Goal: Communication & Community: Share content

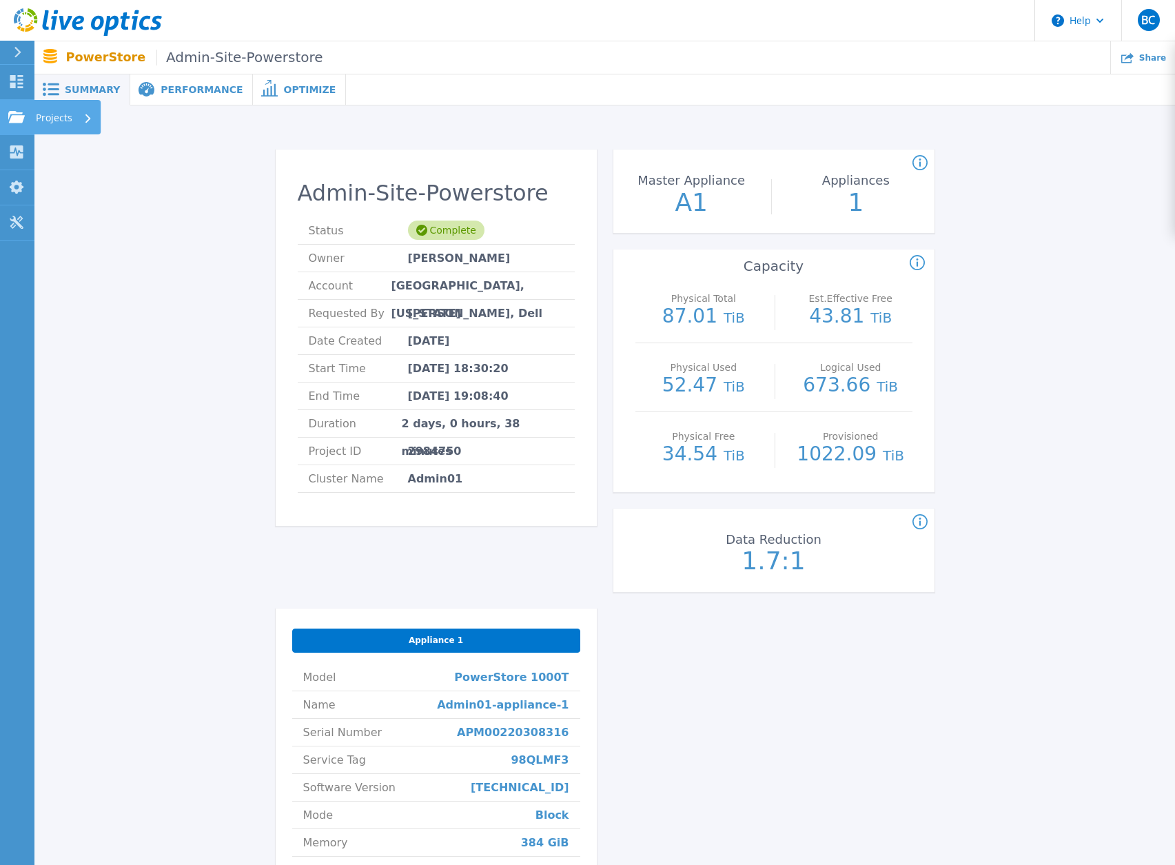
click at [21, 120] on icon at bounding box center [16, 117] width 17 height 12
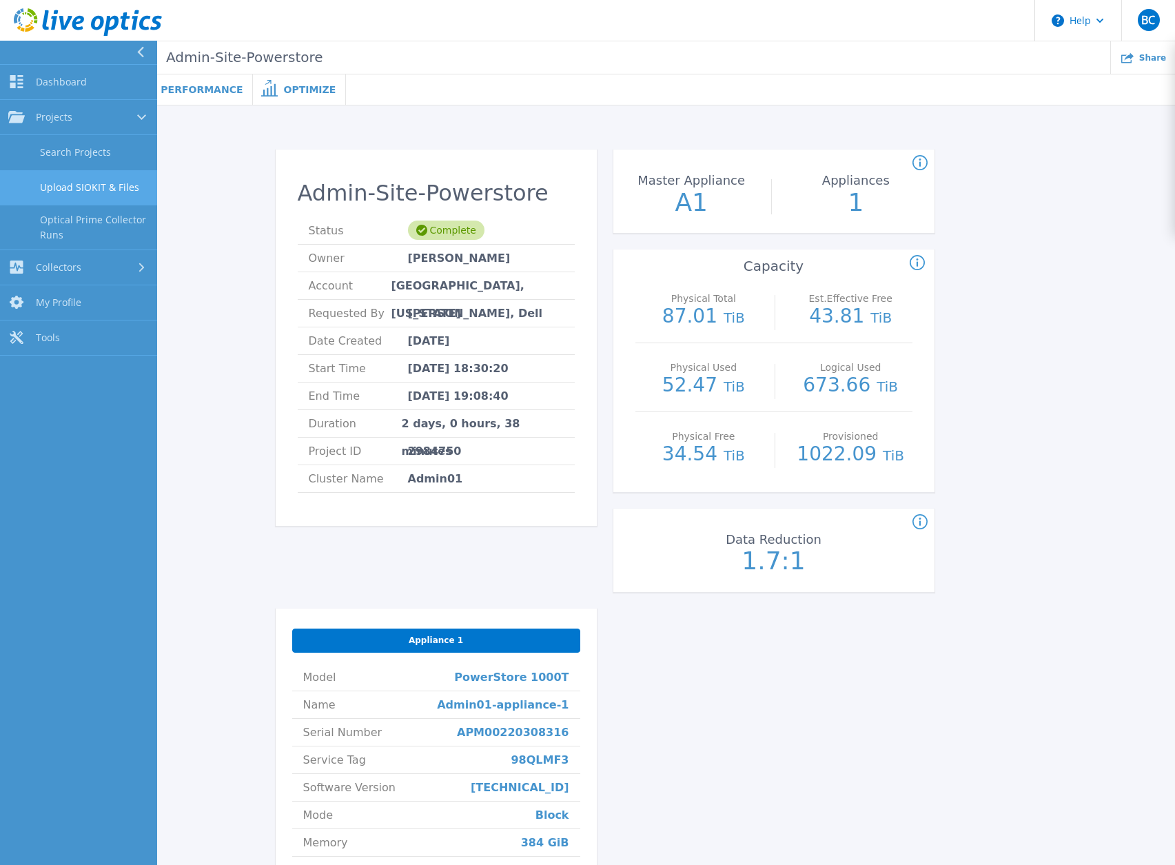
click at [105, 188] on link "Upload SIOKIT & Files" at bounding box center [78, 187] width 157 height 35
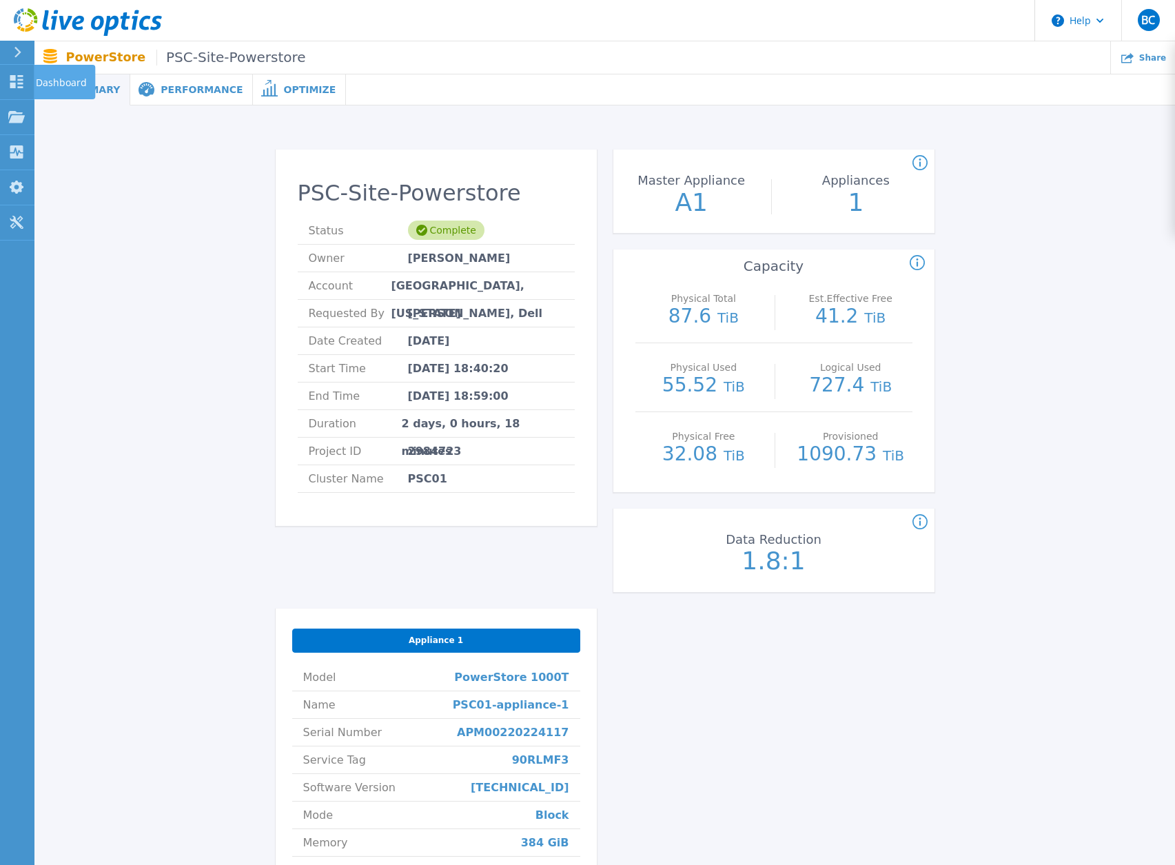
drag, startPoint x: 39, startPoint y: 77, endPoint x: 124, endPoint y: 136, distance: 103.6
click at [39, 78] on p "Dashboard" at bounding box center [61, 83] width 51 height 36
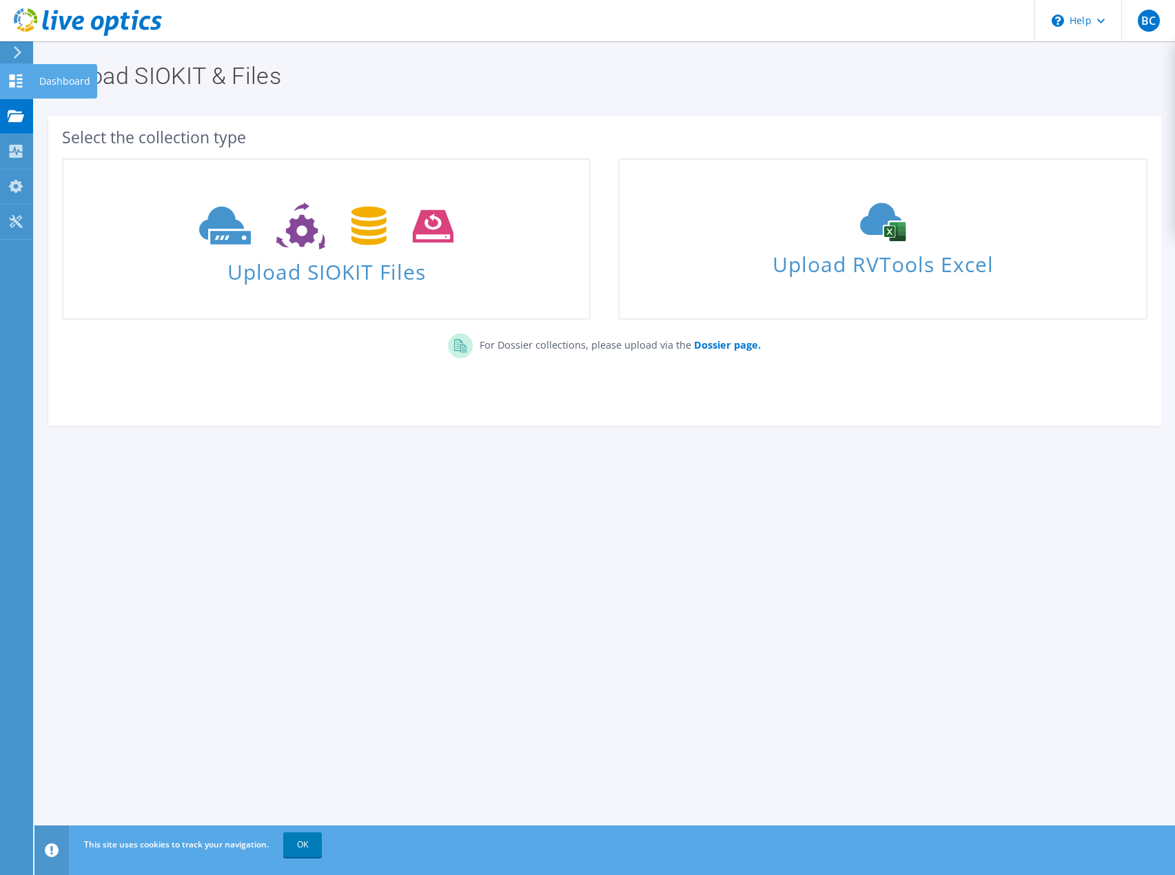
click at [11, 76] on use at bounding box center [16, 80] width 13 height 13
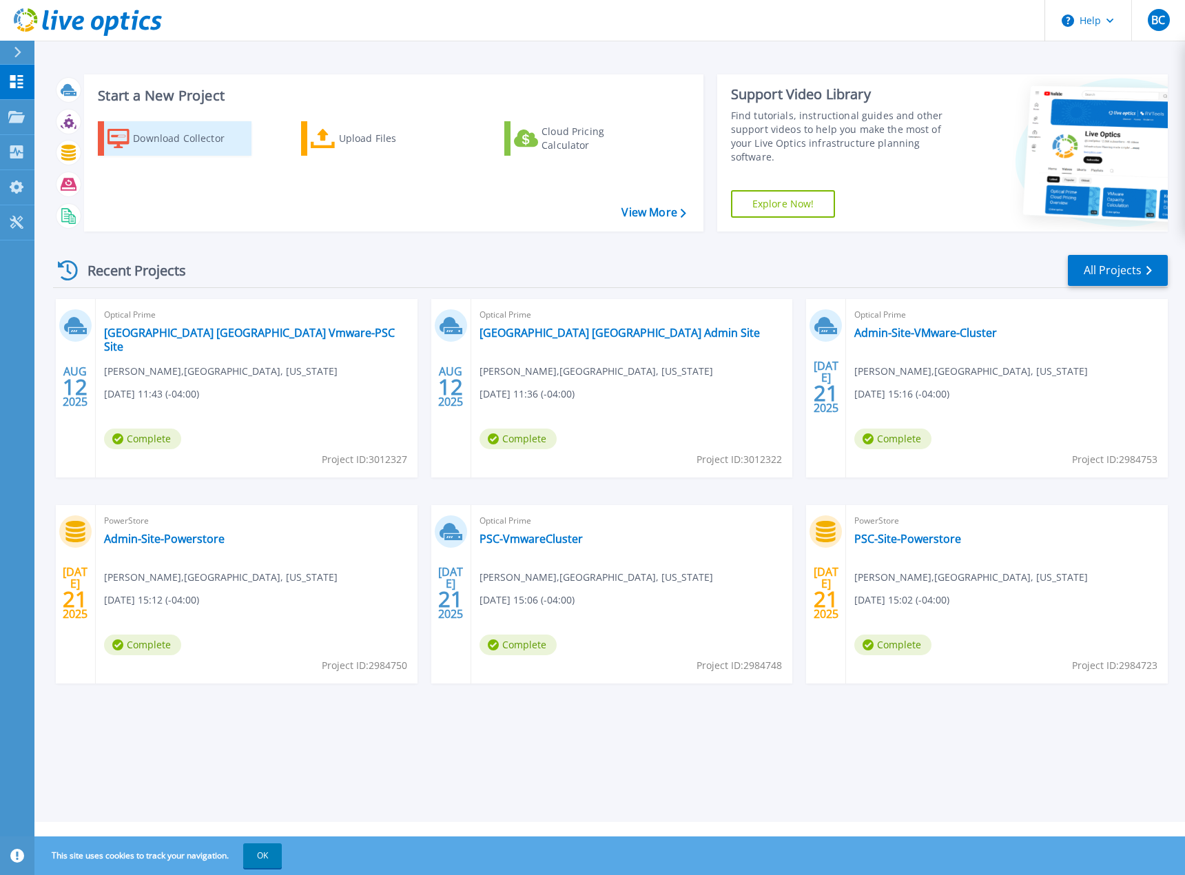
click at [140, 141] on div "Download Collector" at bounding box center [188, 139] width 110 height 28
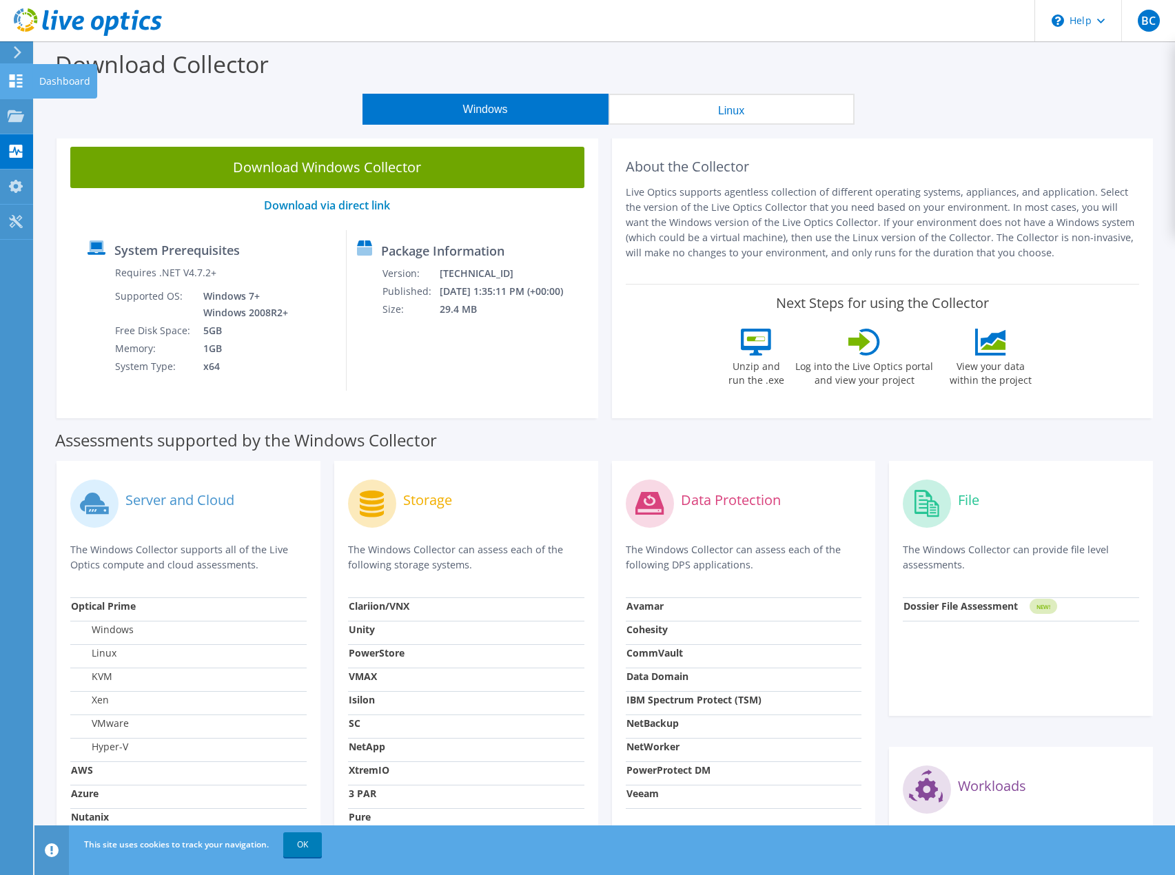
click at [55, 72] on div "Dashboard" at bounding box center [64, 81] width 65 height 34
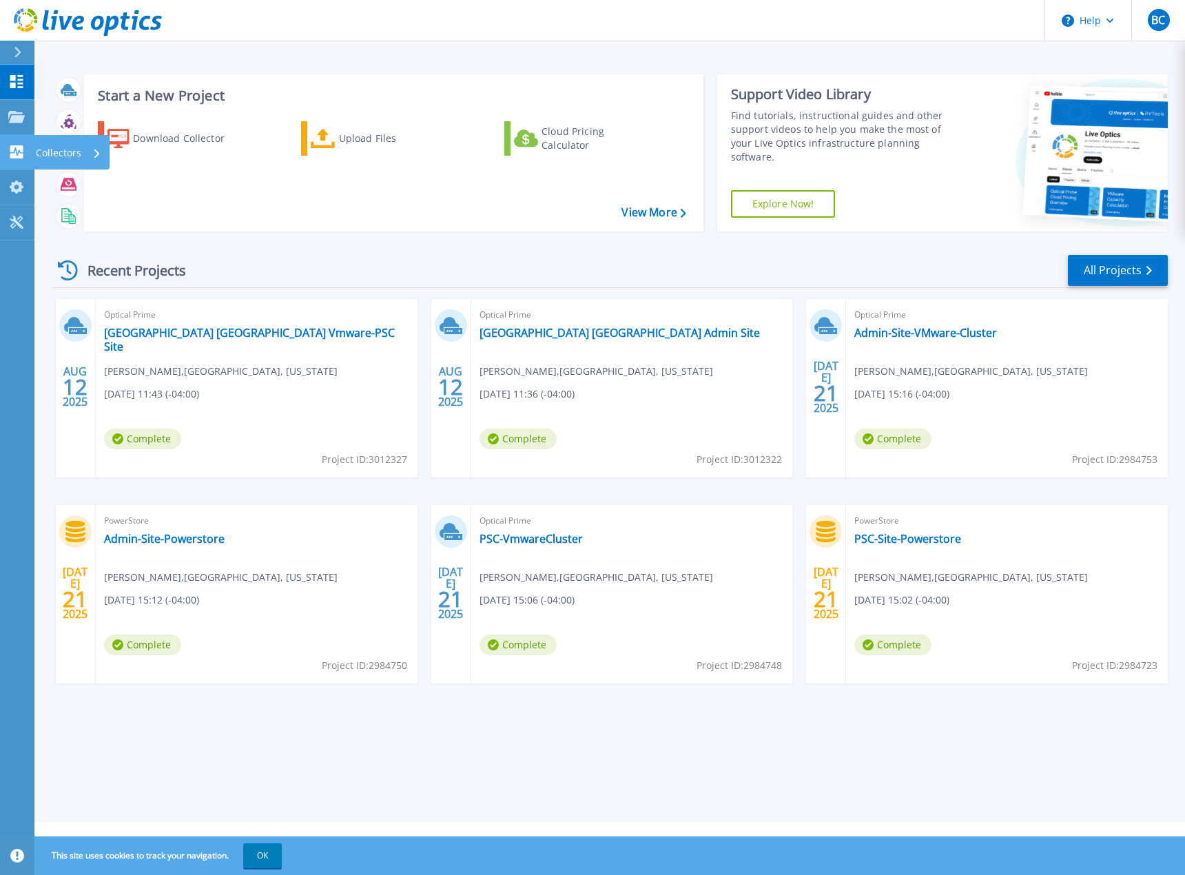
click at [23, 147] on icon at bounding box center [16, 151] width 13 height 13
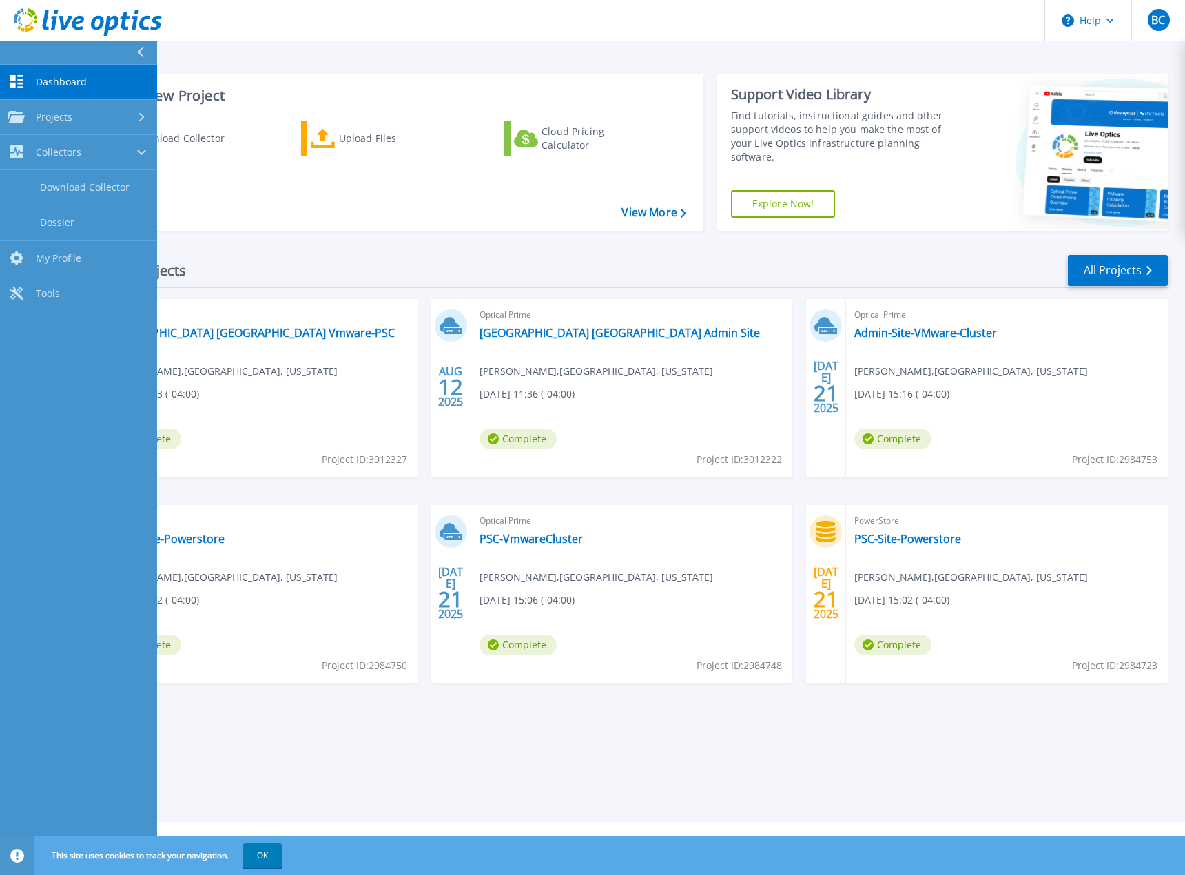
click at [59, 83] on span "Dashboard" at bounding box center [61, 82] width 51 height 12
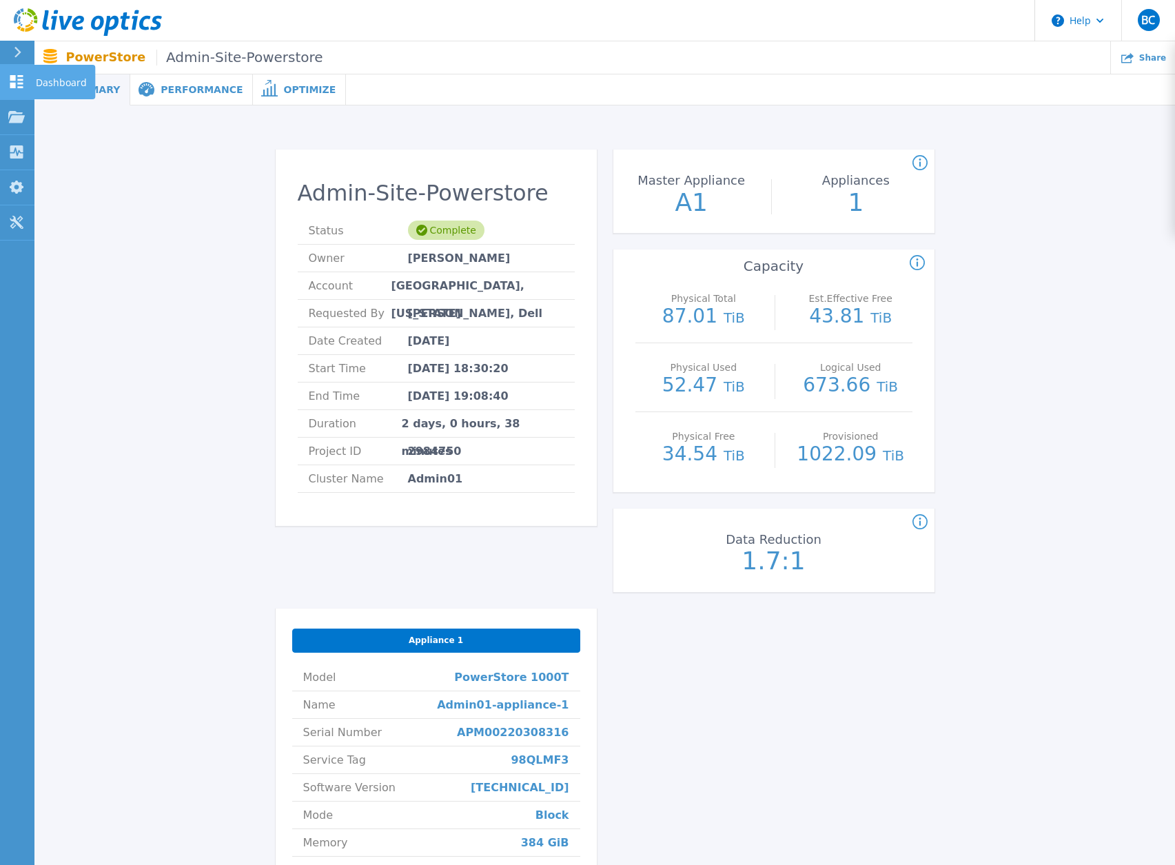
click at [48, 73] on p "Dashboard" at bounding box center [61, 83] width 51 height 36
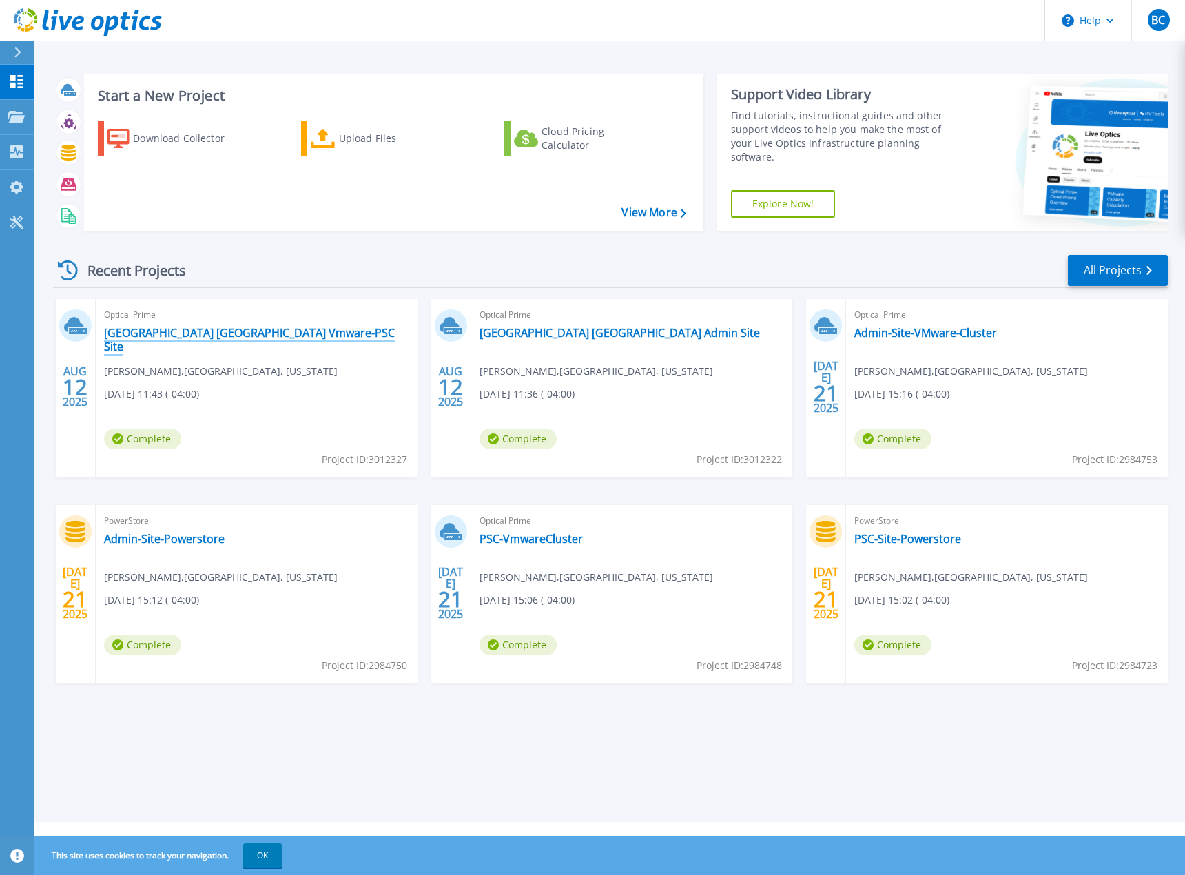
click at [262, 339] on link "[GEOGRAPHIC_DATA] [GEOGRAPHIC_DATA] Vmware-PSC Site" at bounding box center [256, 340] width 305 height 28
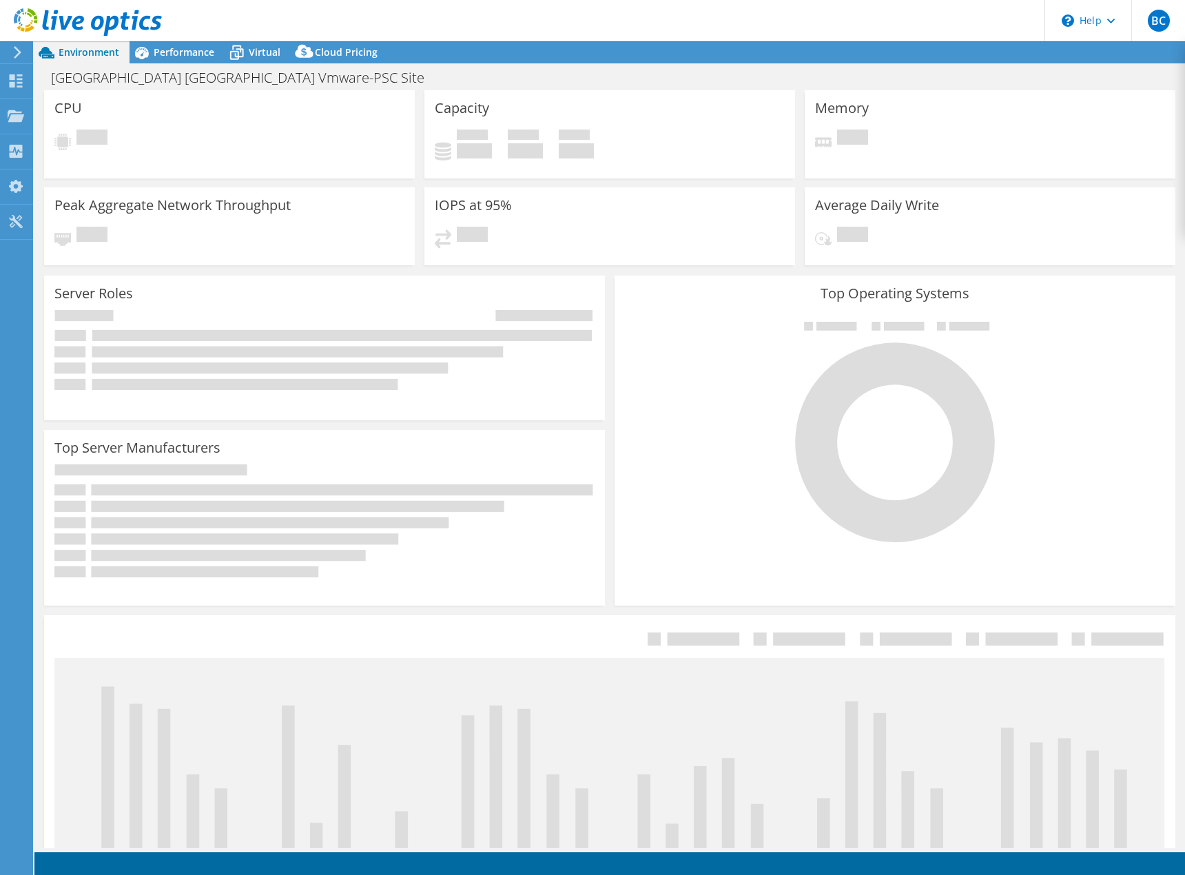
select select "USD"
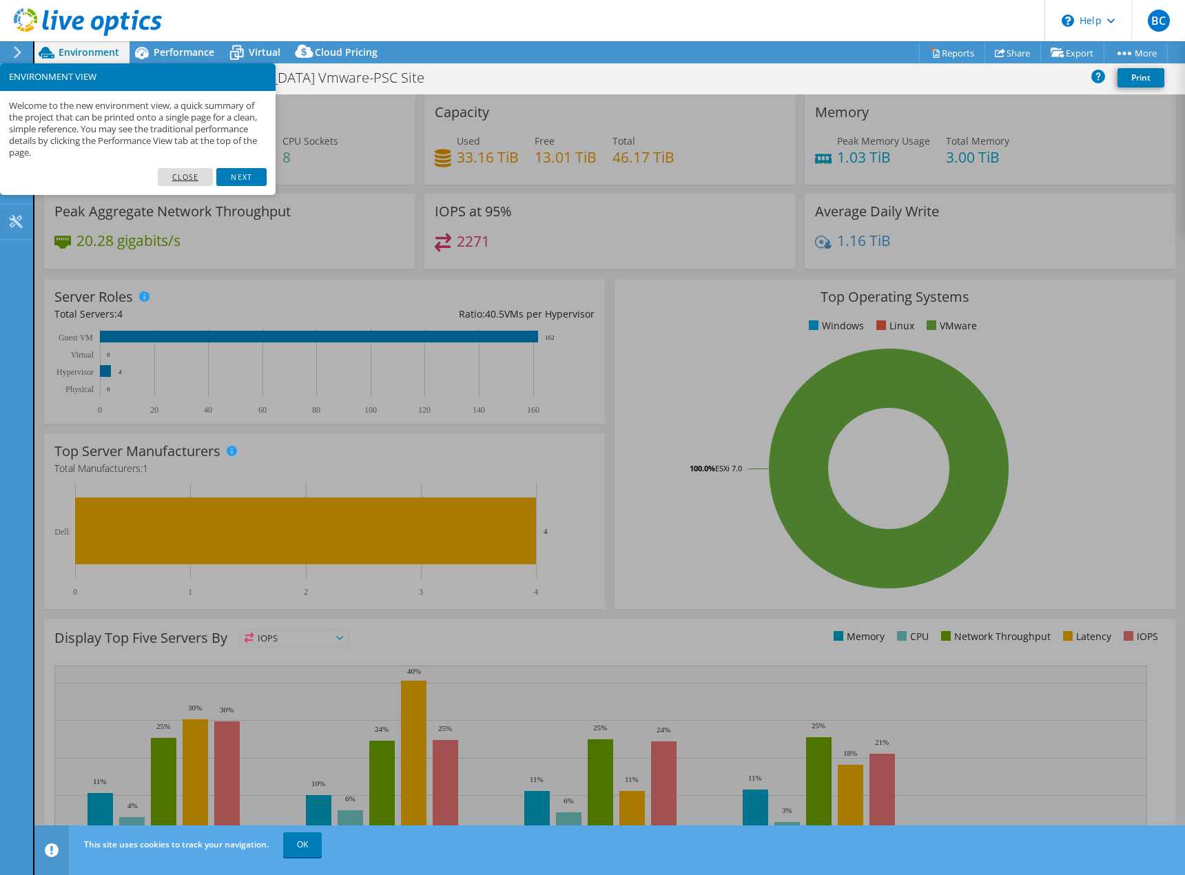
click at [187, 176] on link "Close" at bounding box center [186, 177] width 56 height 18
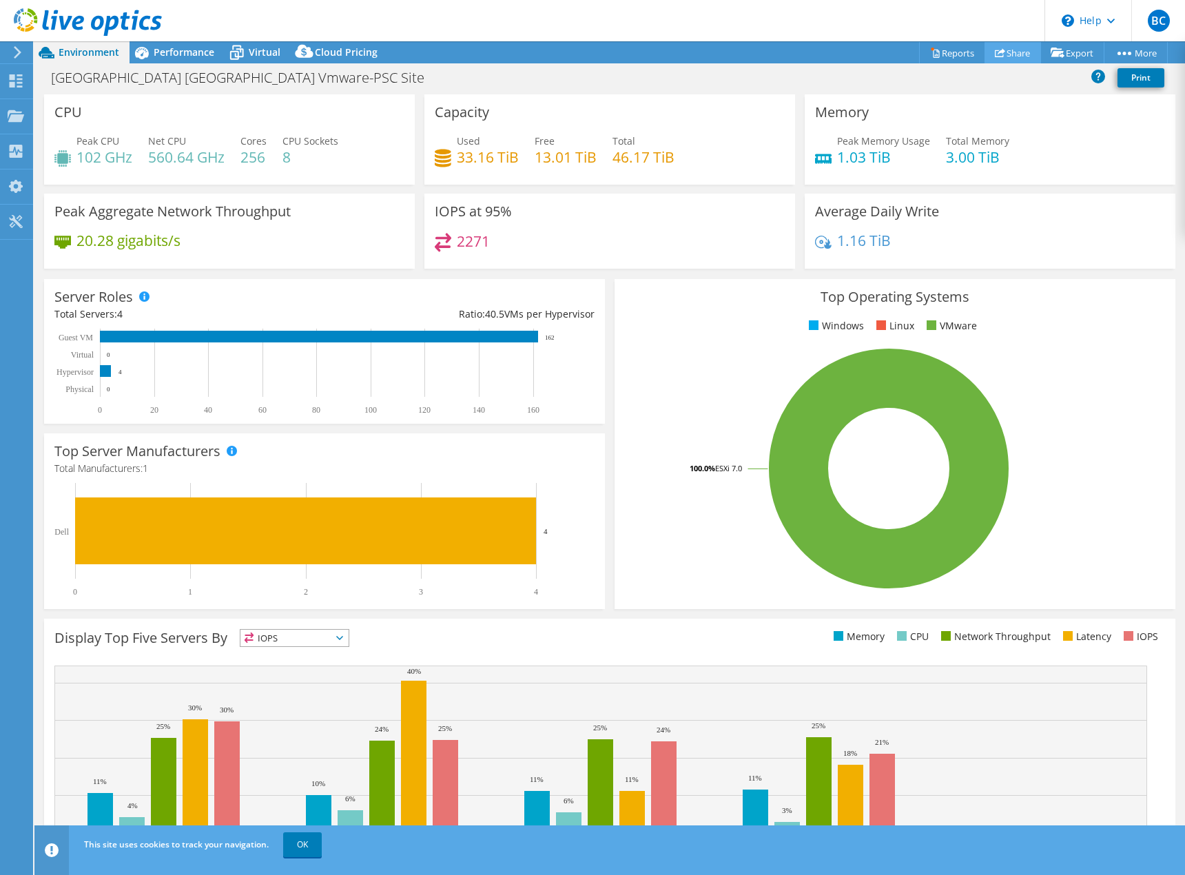
click at [1006, 53] on link "Share" at bounding box center [1013, 52] width 57 height 21
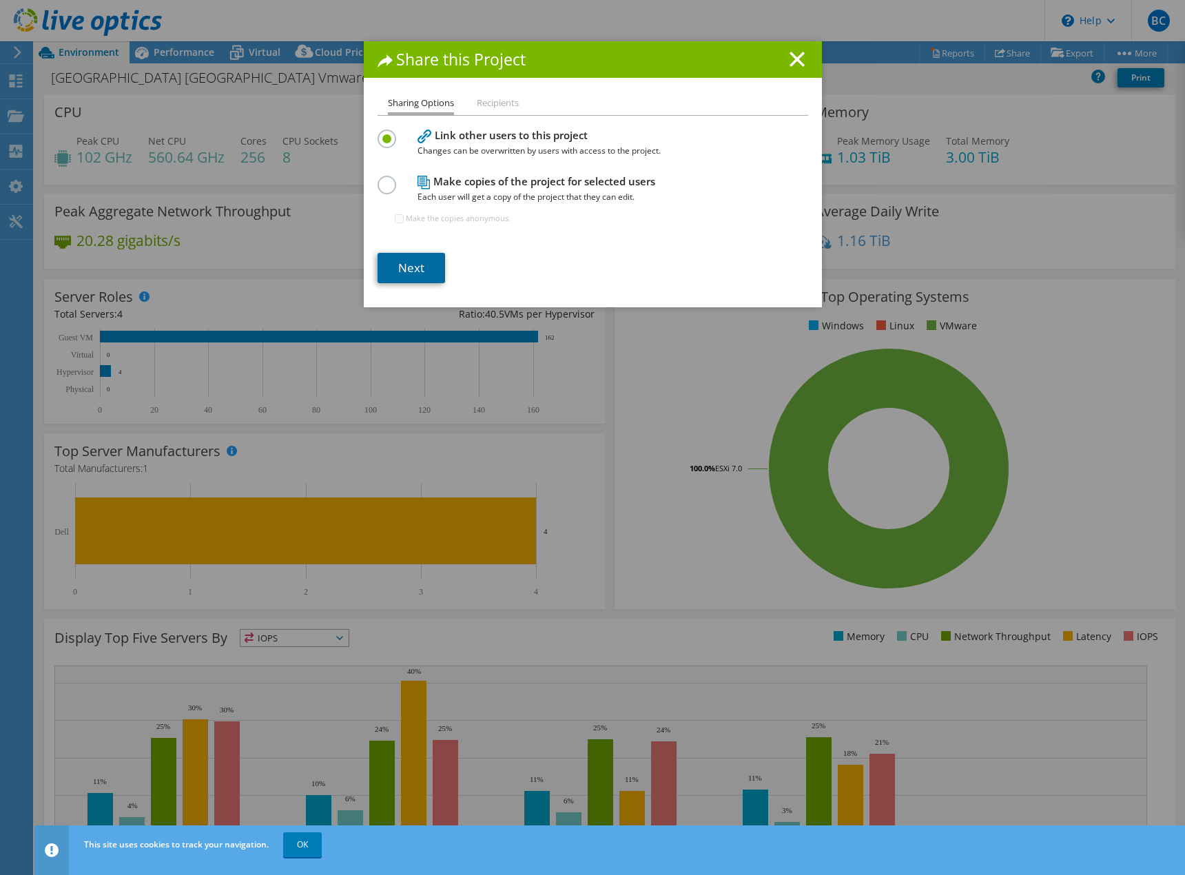
click at [413, 268] on link "Next" at bounding box center [412, 268] width 68 height 30
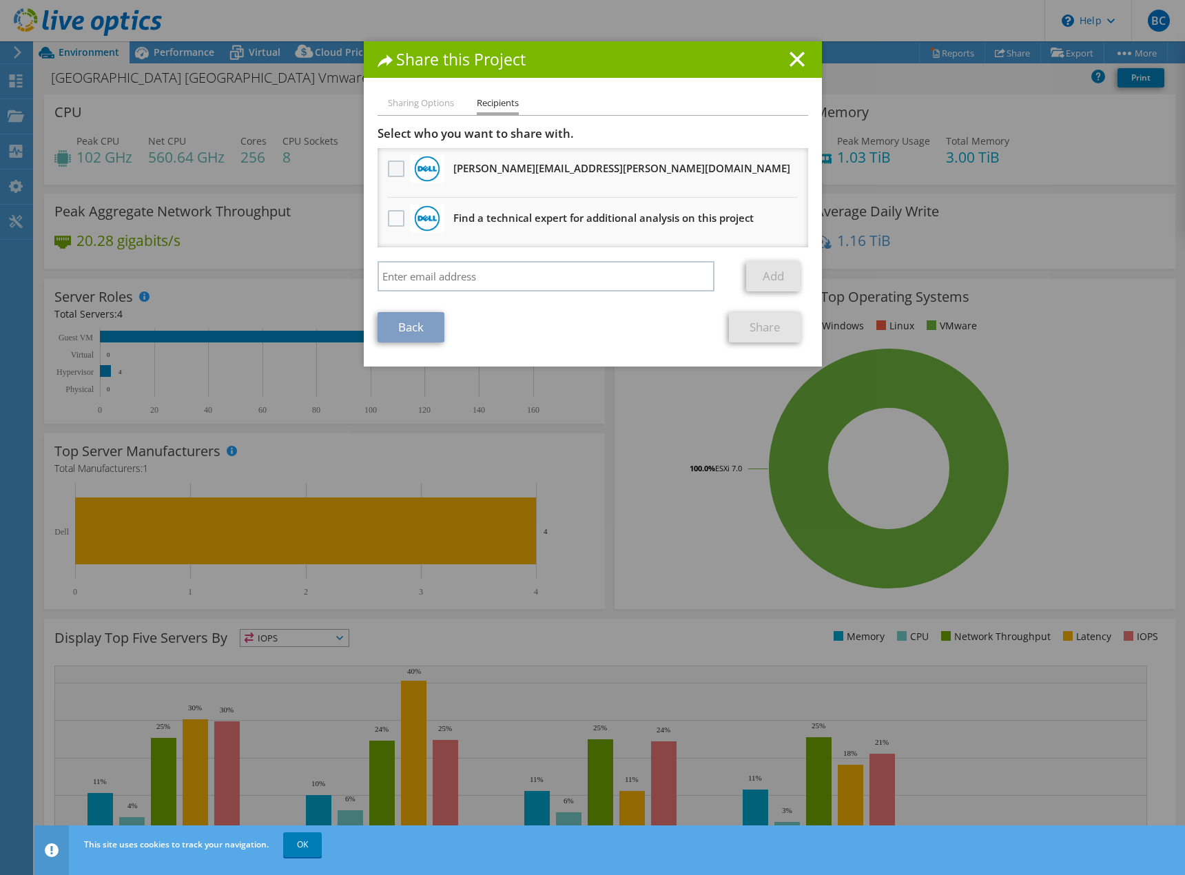
click at [389, 169] on label at bounding box center [398, 169] width 20 height 17
click at [0, 0] on input "checkbox" at bounding box center [0, 0] width 0 height 0
click at [489, 276] on input "search" at bounding box center [547, 276] width 338 height 30
click at [390, 170] on label at bounding box center [398, 169] width 20 height 17
click at [0, 0] on input "checkbox" at bounding box center [0, 0] width 0 height 0
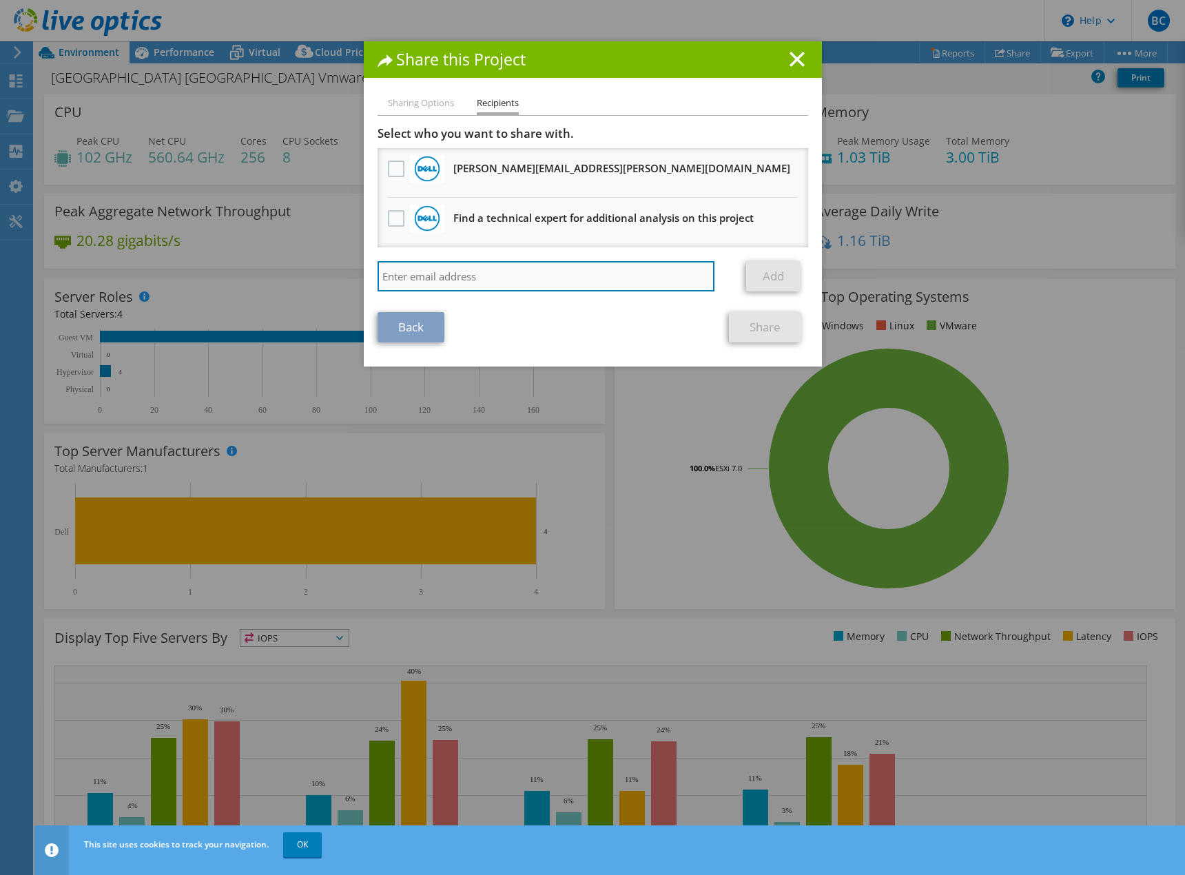
click at [423, 270] on input "search" at bounding box center [547, 276] width 338 height 30
click at [491, 274] on input "search" at bounding box center [547, 276] width 338 height 30
paste input "[EMAIL_ADDRESS][DOMAIN_NAME]"
type input "[EMAIL_ADDRESS][DOMAIN_NAME]"
click at [768, 282] on link "Add" at bounding box center [773, 276] width 54 height 30
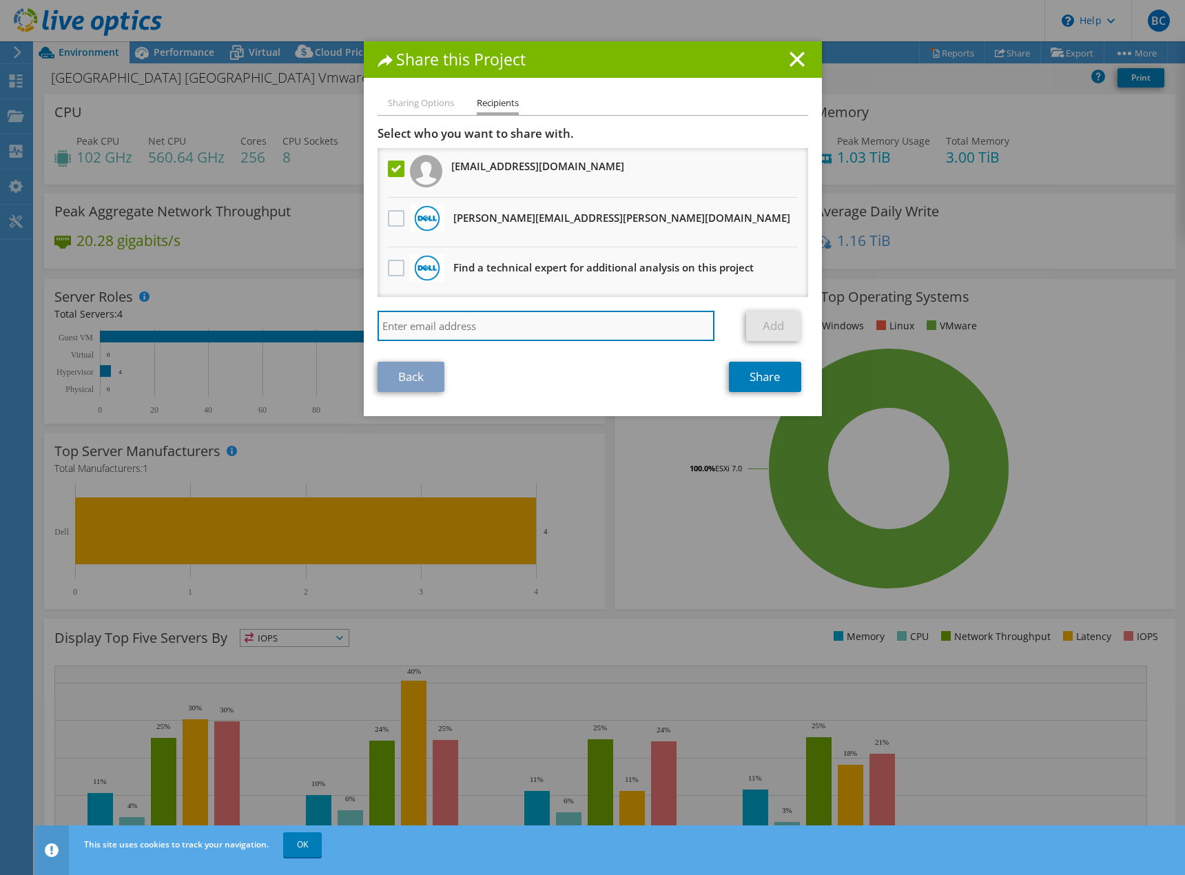
click at [495, 325] on input "search" at bounding box center [547, 326] width 338 height 30
type input "JJBrown@forsythco.com"
click at [784, 320] on link "Add" at bounding box center [773, 326] width 54 height 30
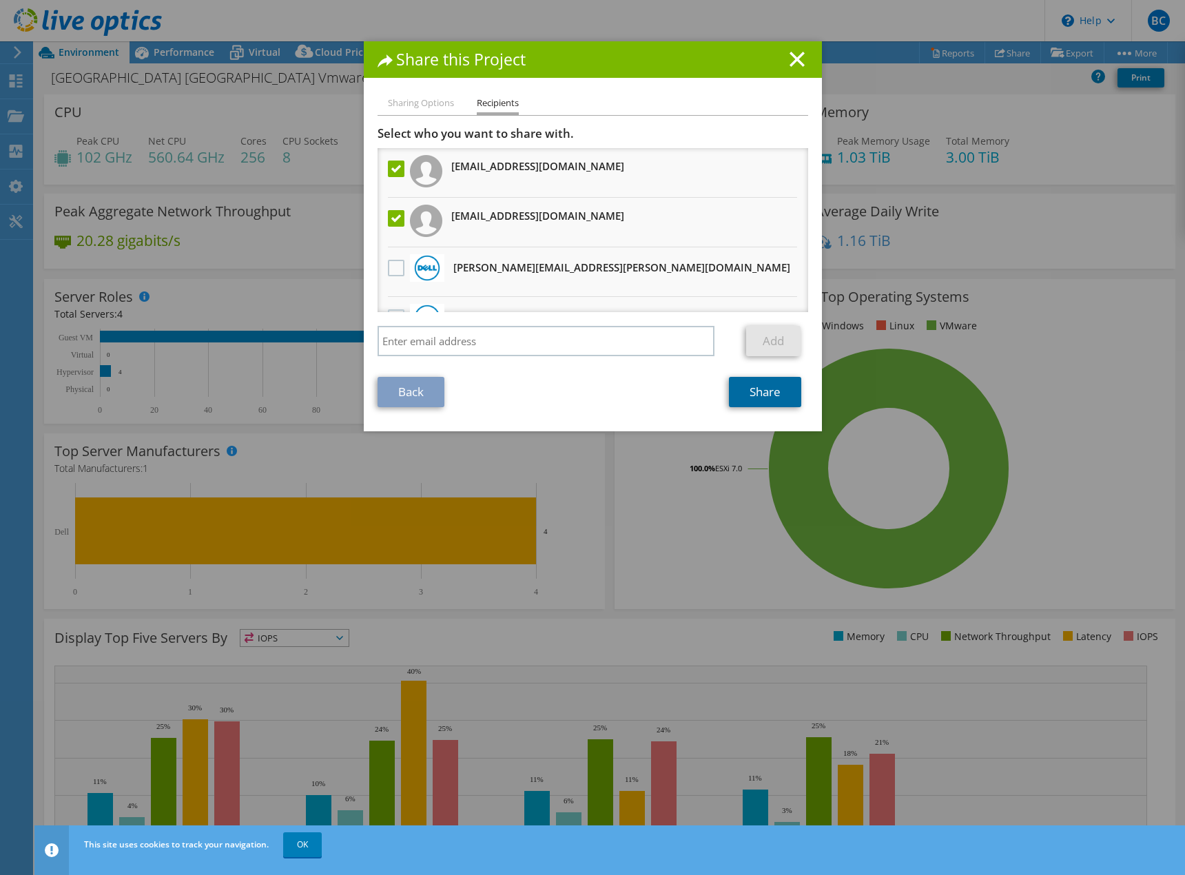
click at [770, 389] on link "Share" at bounding box center [765, 392] width 72 height 30
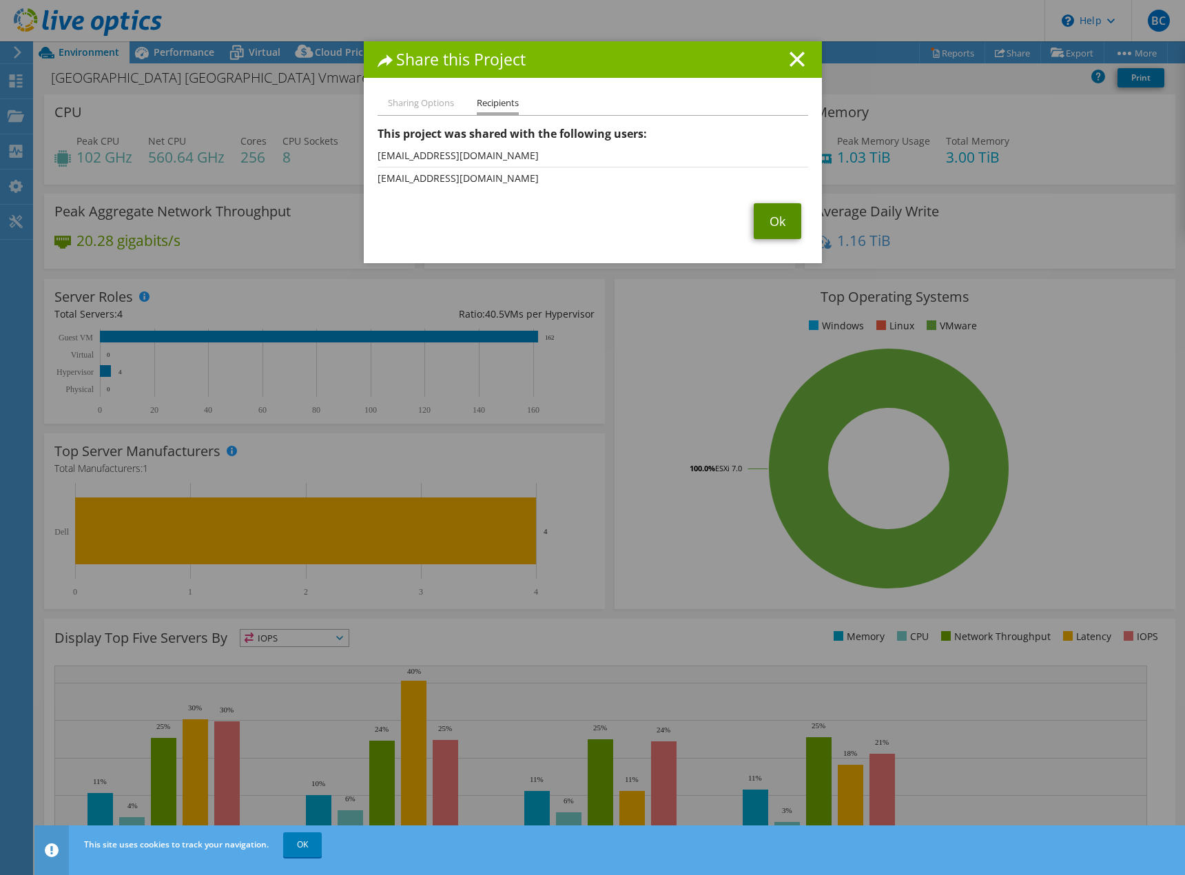
click at [768, 220] on link "Ok" at bounding box center [778, 221] width 48 height 36
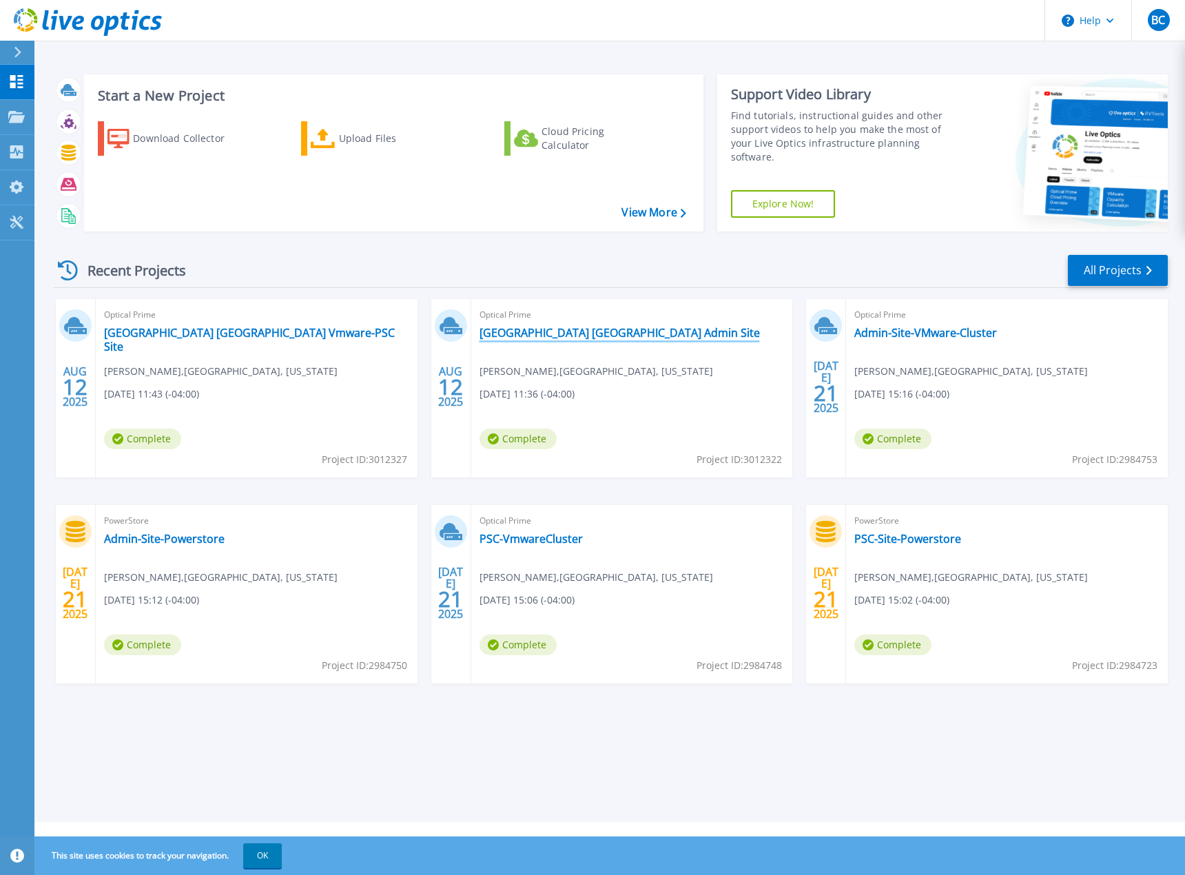
click at [529, 328] on link "[GEOGRAPHIC_DATA] [GEOGRAPHIC_DATA] Admin Site" at bounding box center [620, 333] width 280 height 14
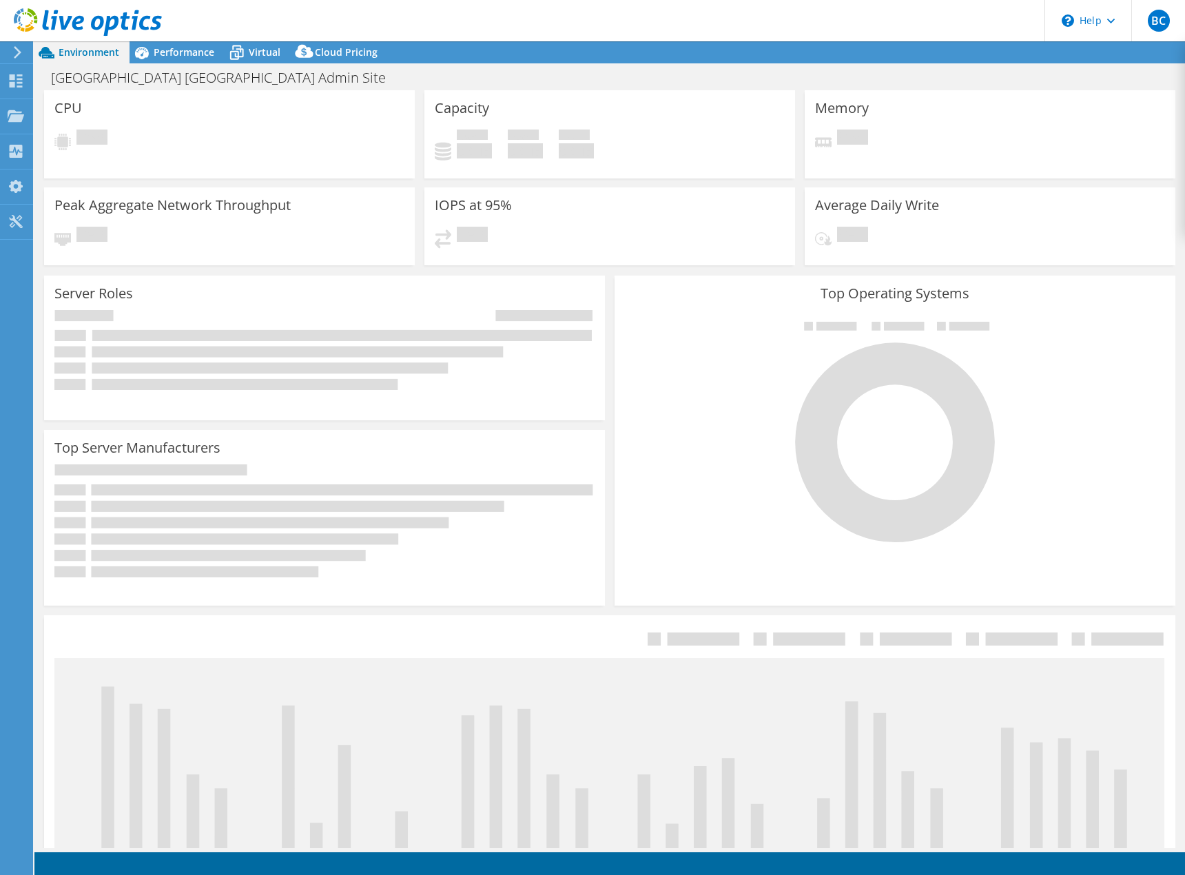
select select "USD"
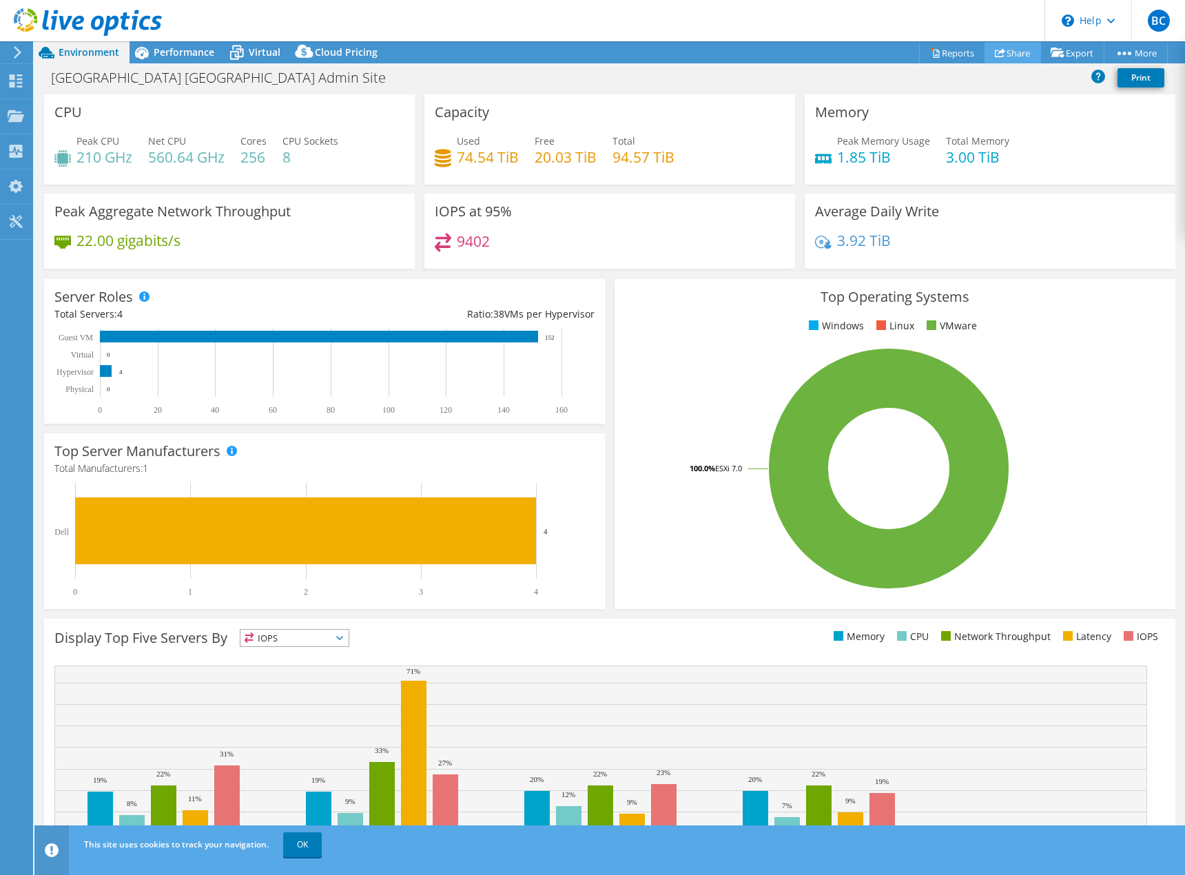
click at [1005, 54] on link "Share" at bounding box center [1013, 52] width 57 height 21
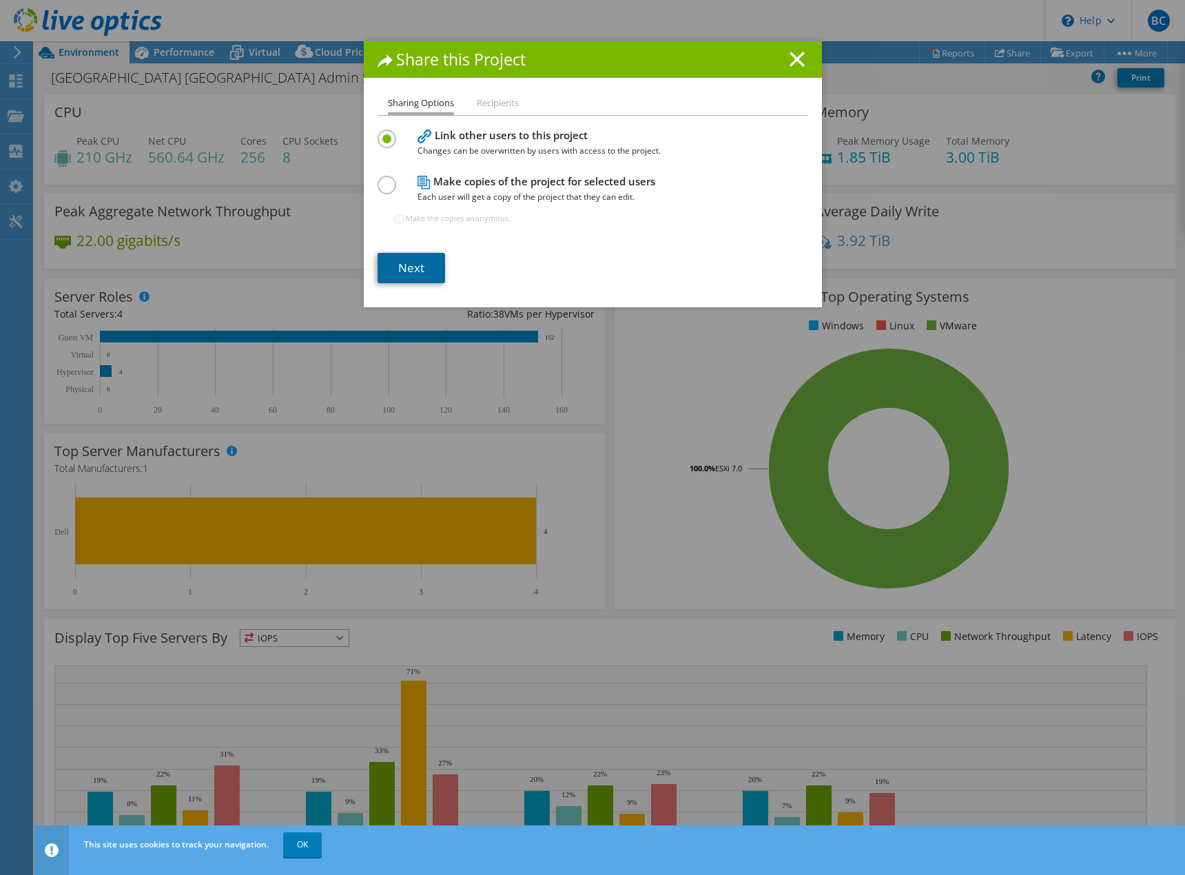
click at [411, 265] on link "Next" at bounding box center [412, 268] width 68 height 30
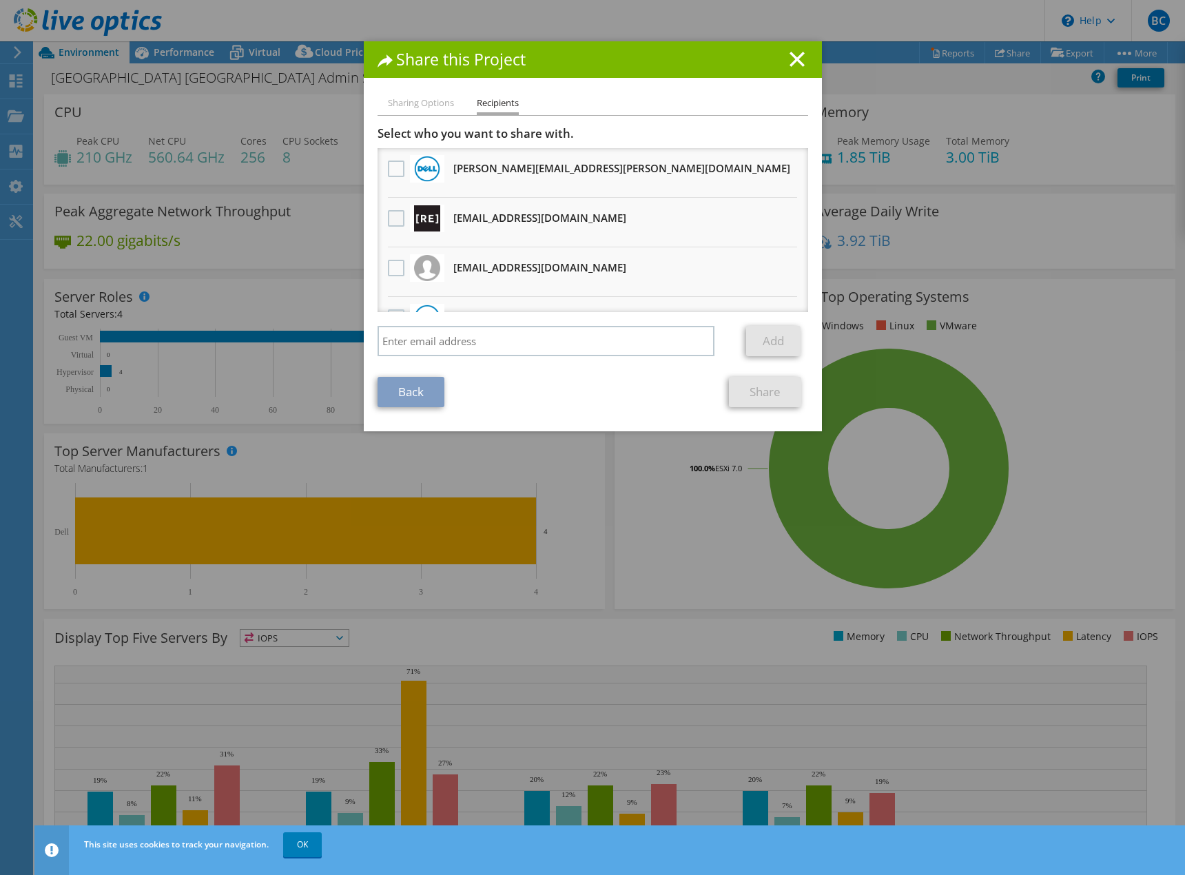
click at [396, 219] on label at bounding box center [398, 218] width 20 height 17
click at [0, 0] on input "checkbox" at bounding box center [0, 0] width 0 height 0
click at [391, 266] on label at bounding box center [398, 268] width 20 height 17
click at [0, 0] on input "checkbox" at bounding box center [0, 0] width 0 height 0
click at [744, 391] on link "Share" at bounding box center [765, 392] width 72 height 30
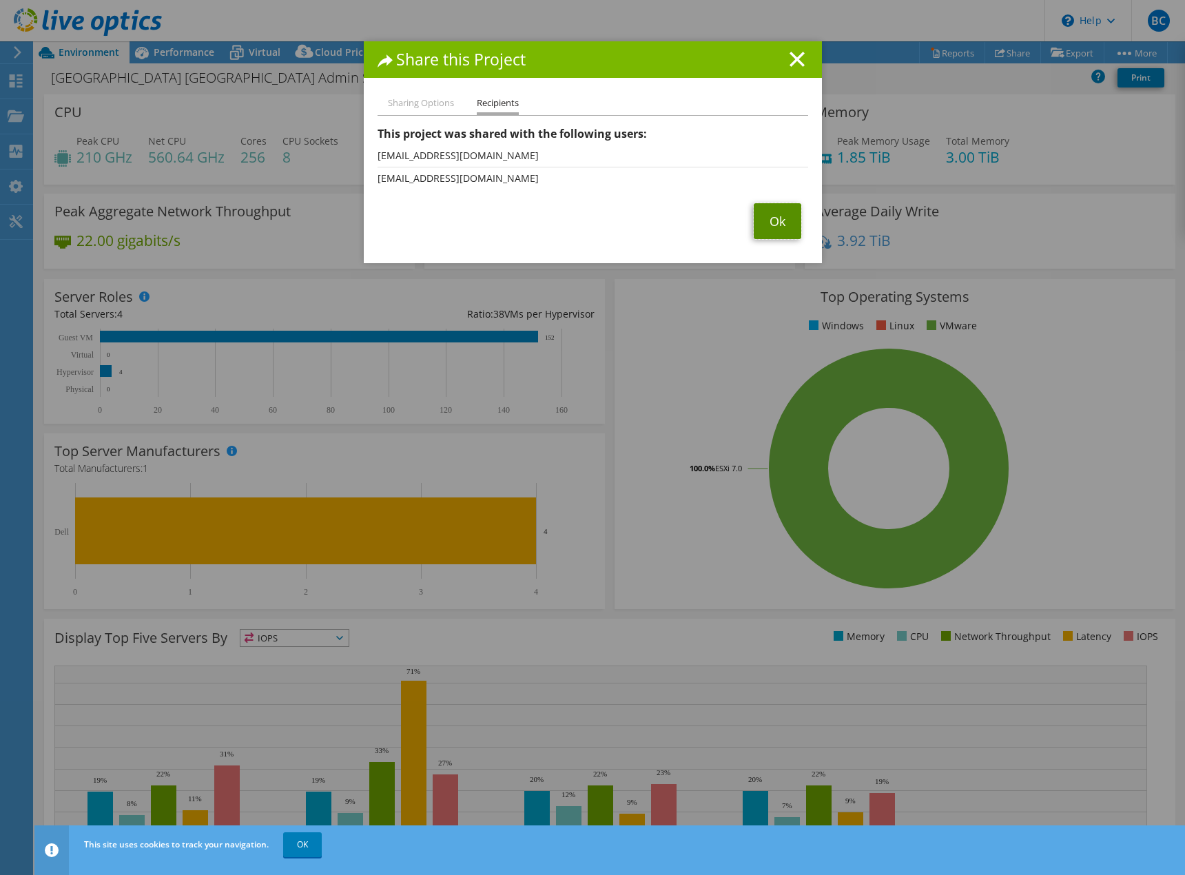
drag, startPoint x: 766, startPoint y: 225, endPoint x: 910, endPoint y: 227, distance: 144.0
click at [766, 225] on link "Ok" at bounding box center [778, 221] width 48 height 36
